Goal: Navigation & Orientation: Find specific page/section

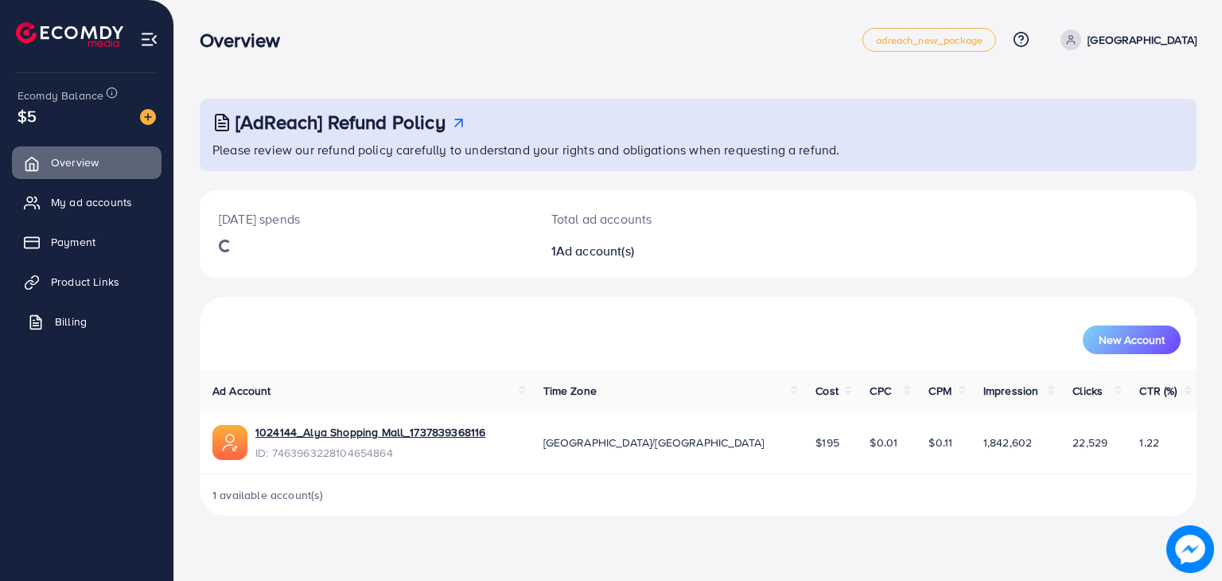
click at [53, 321] on link "Billing" at bounding box center [87, 322] width 150 height 32
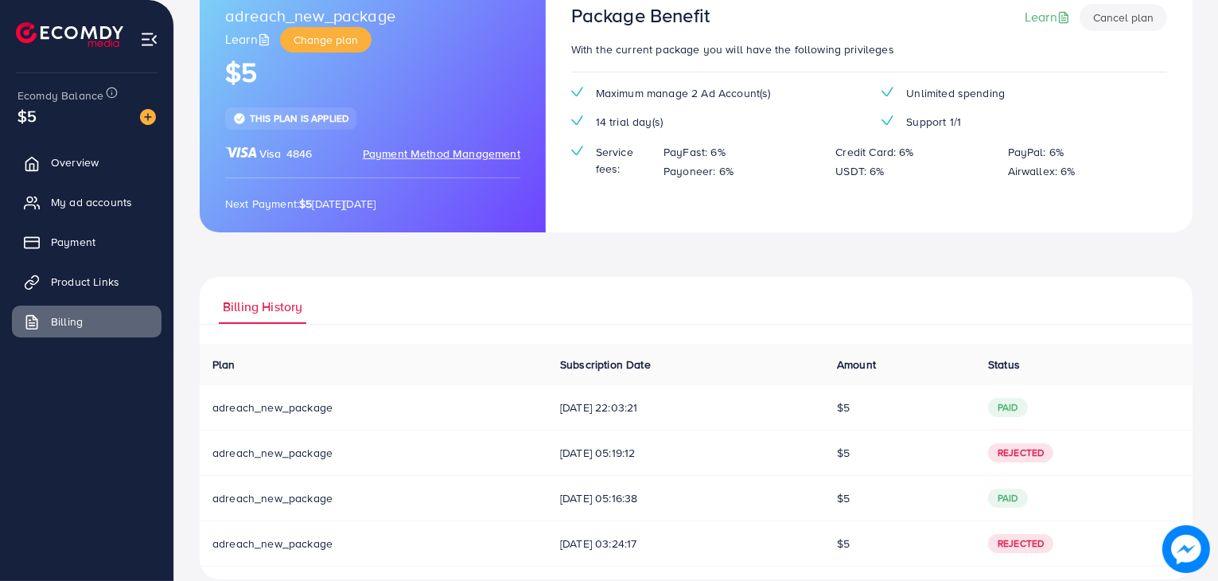
scroll to position [143, 0]
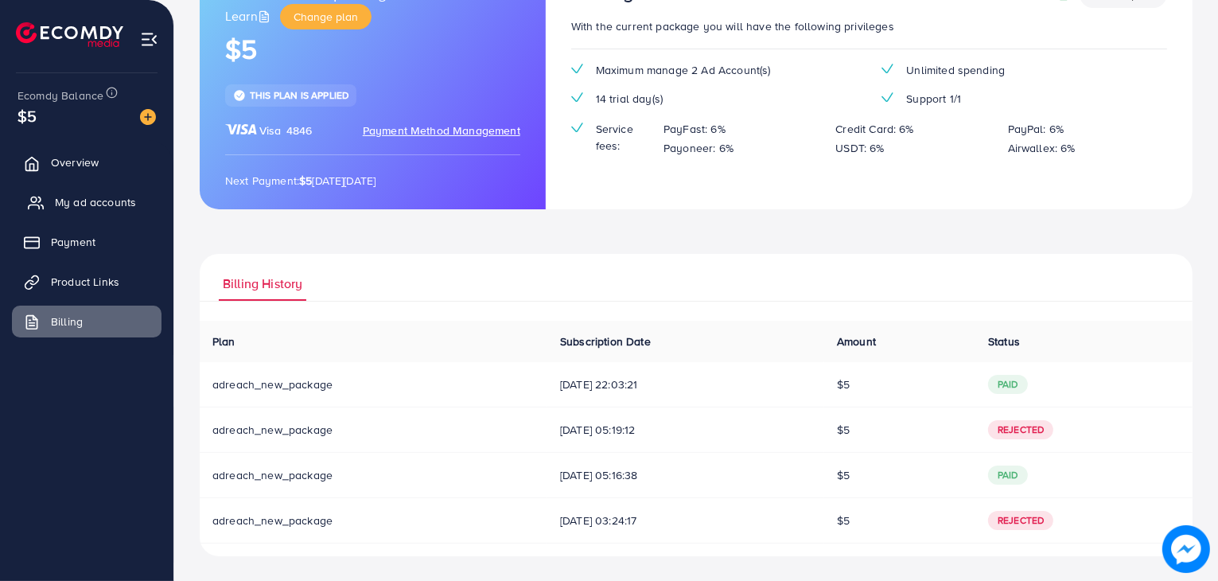
click at [123, 201] on span "My ad accounts" at bounding box center [95, 202] width 81 height 16
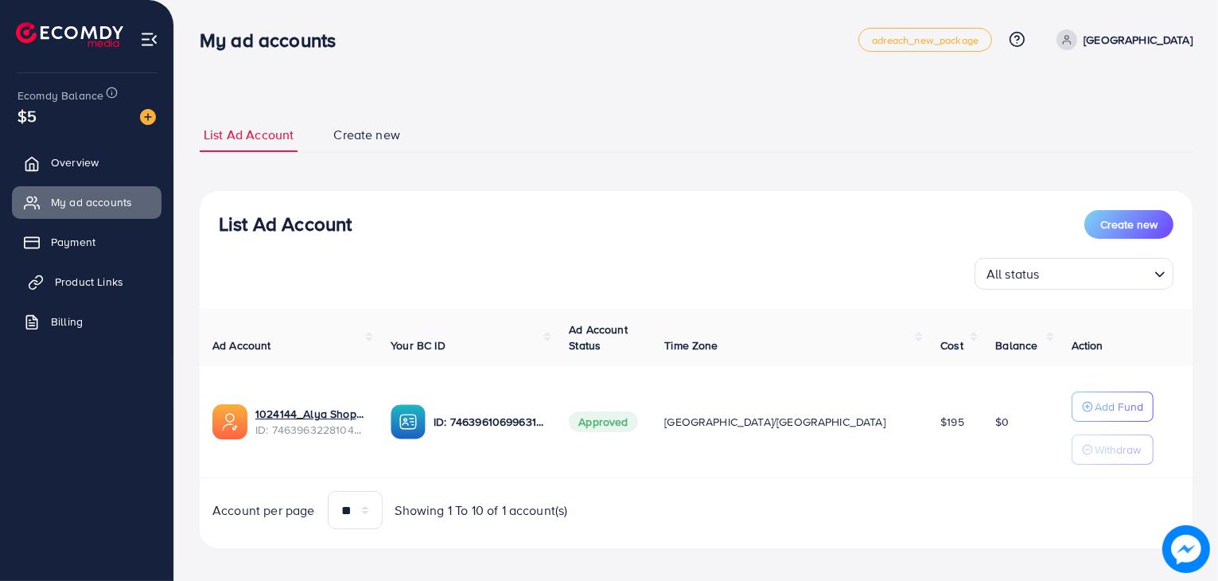
click at [93, 292] on link "Product Links" at bounding box center [87, 282] width 150 height 32
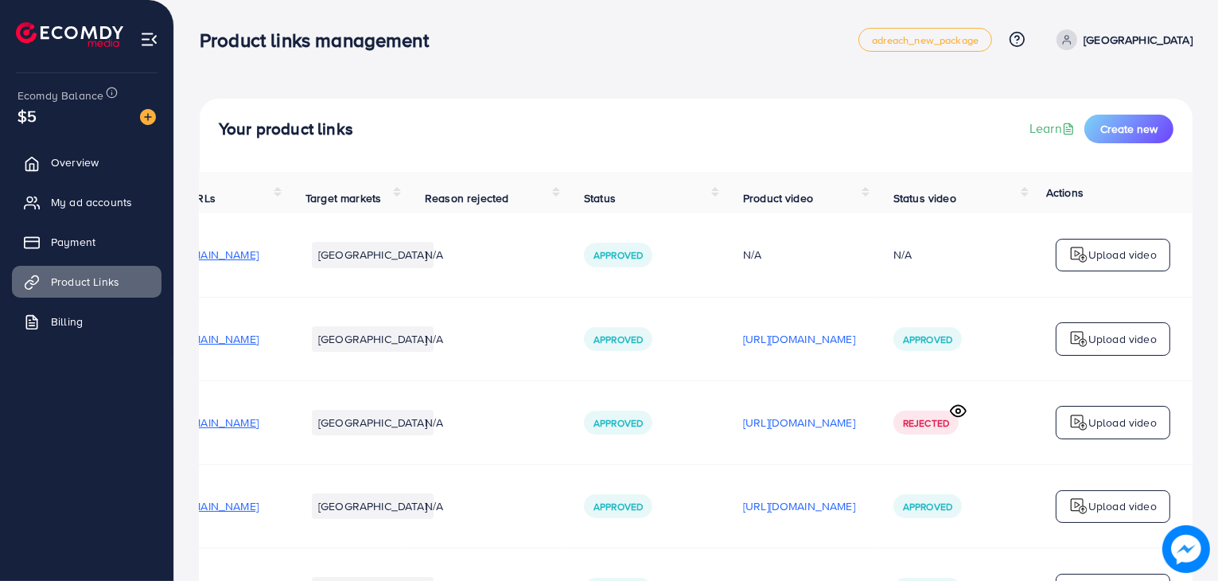
scroll to position [0, 267]
